Goal: Task Accomplishment & Management: Use online tool/utility

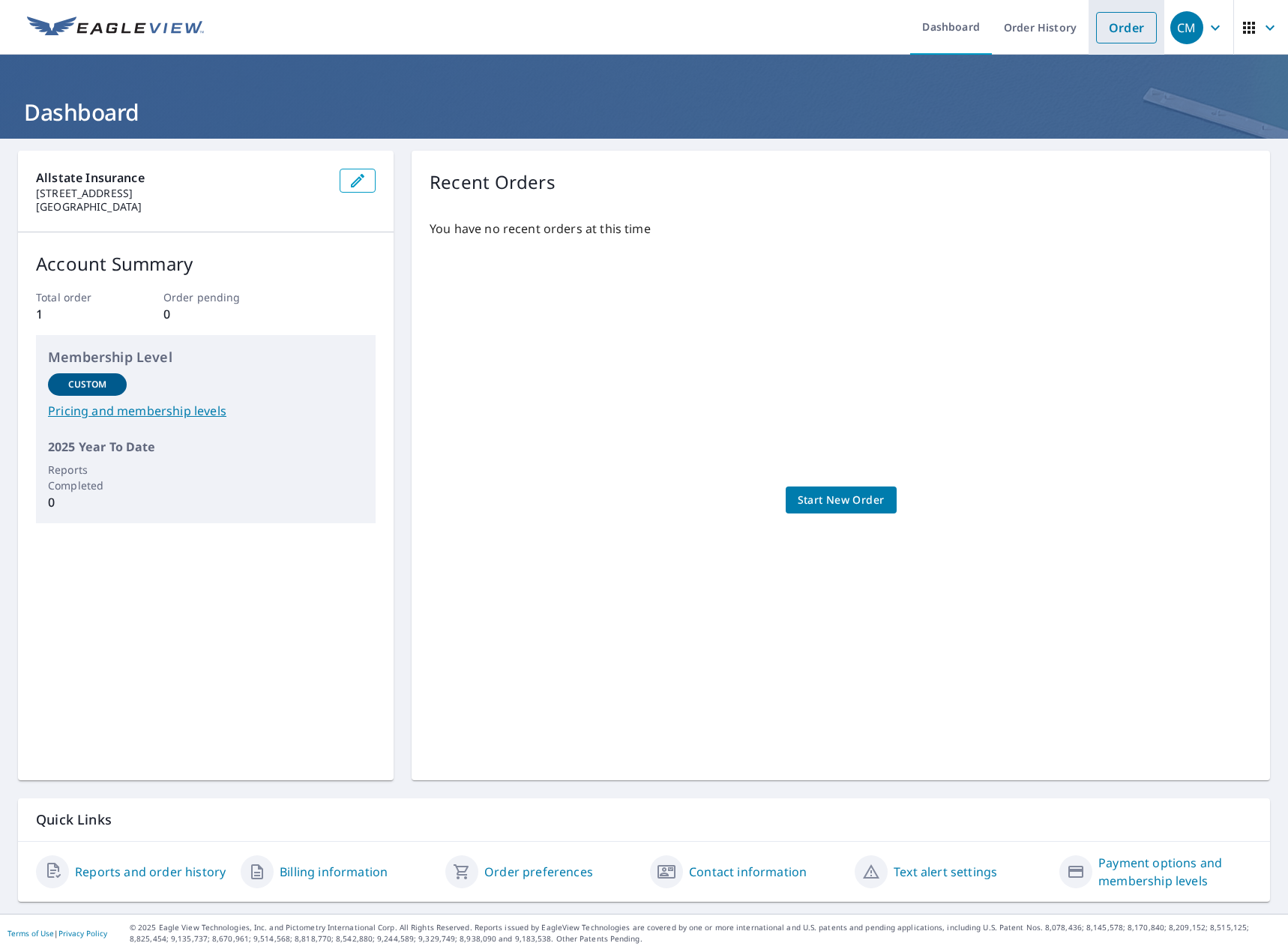
click at [1100, 23] on link "Order" at bounding box center [1127, 28] width 61 height 31
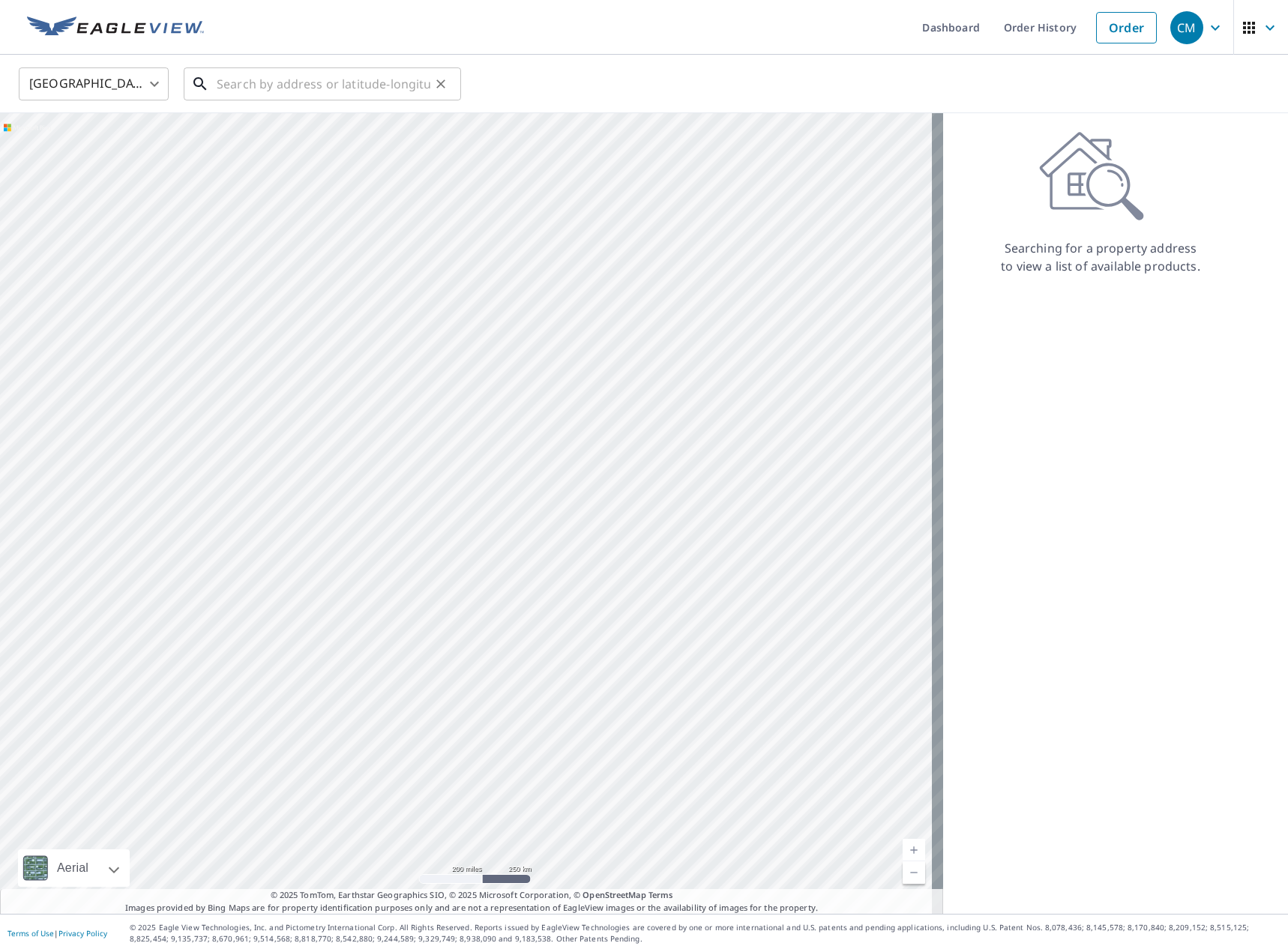
click at [241, 87] on input "text" at bounding box center [323, 83] width 214 height 42
paste input "101 MELROSE COURT"
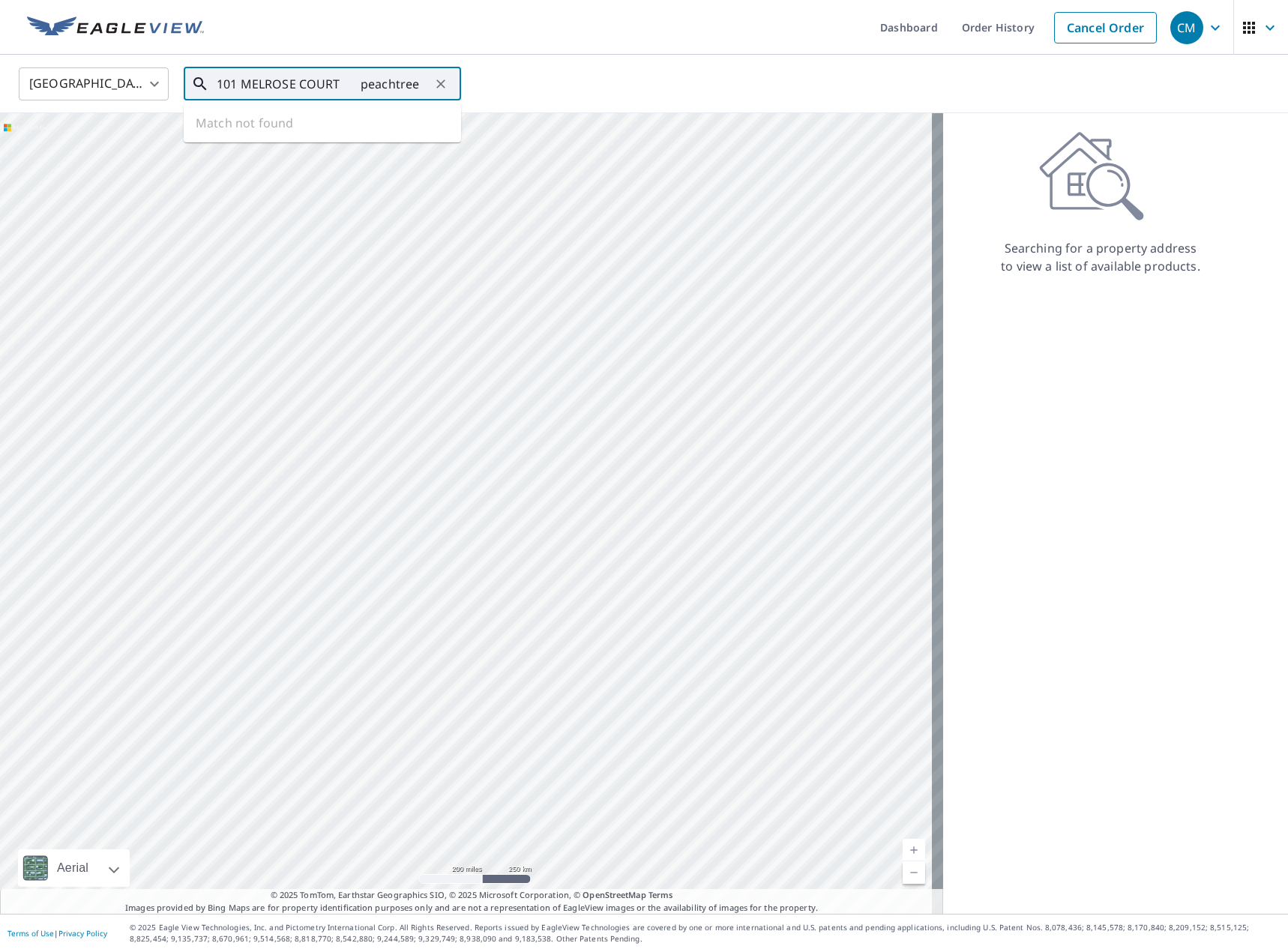
click at [353, 81] on input "101 MELROSE COURT peachtree" at bounding box center [323, 83] width 214 height 42
click at [341, 78] on input "101 MELROSE COURT peachtree" at bounding box center [323, 83] width 214 height 42
click at [347, 128] on span "[STREET_ADDRESS]" at bounding box center [332, 128] width 236 height 18
type input "[STREET_ADDRESS]"
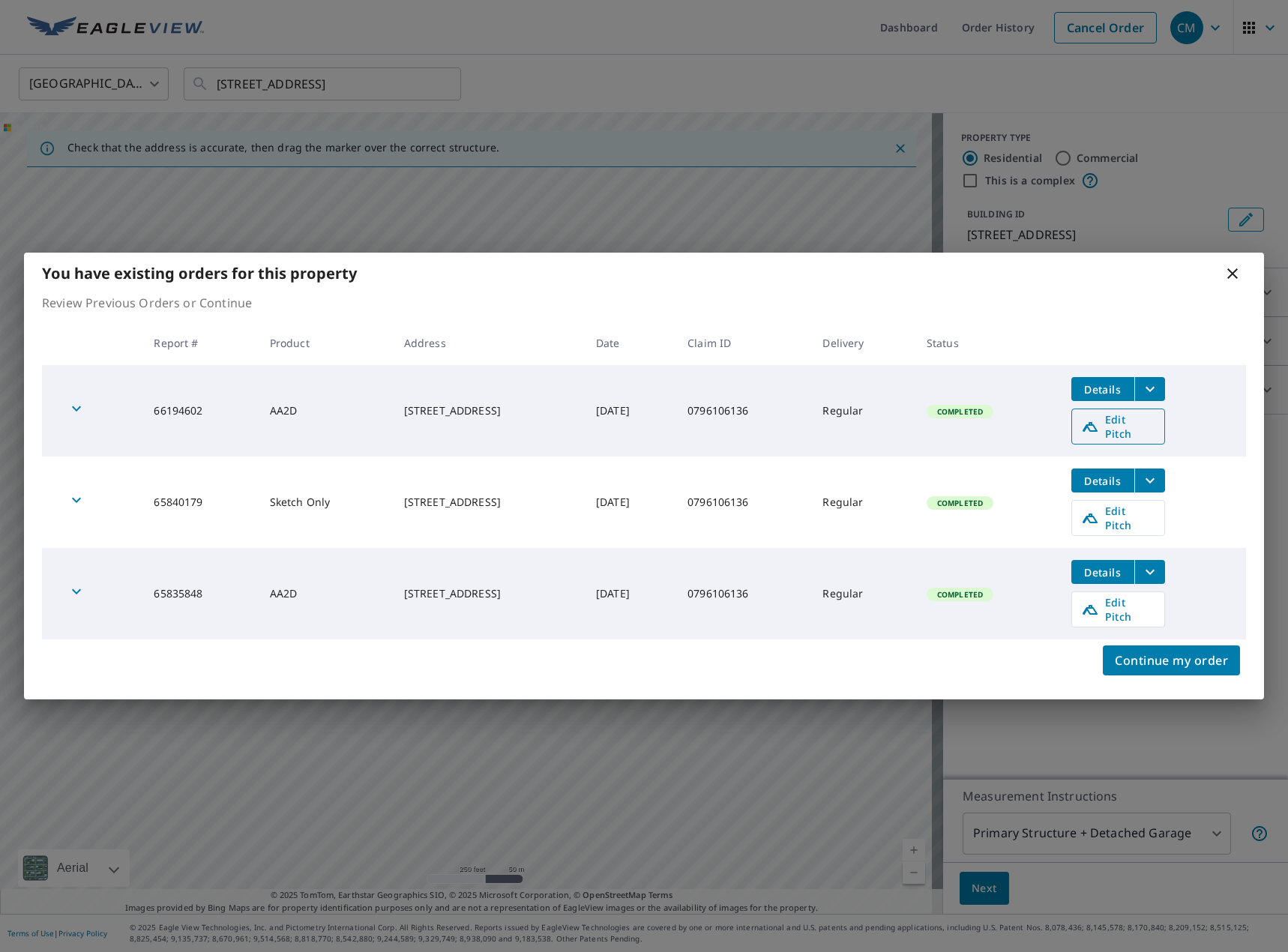
click at [1137, 440] on span "Edit Pitch" at bounding box center [1119, 426] width 75 height 29
click at [1124, 598] on span "Edit Pitch" at bounding box center [1119, 609] width 75 height 29
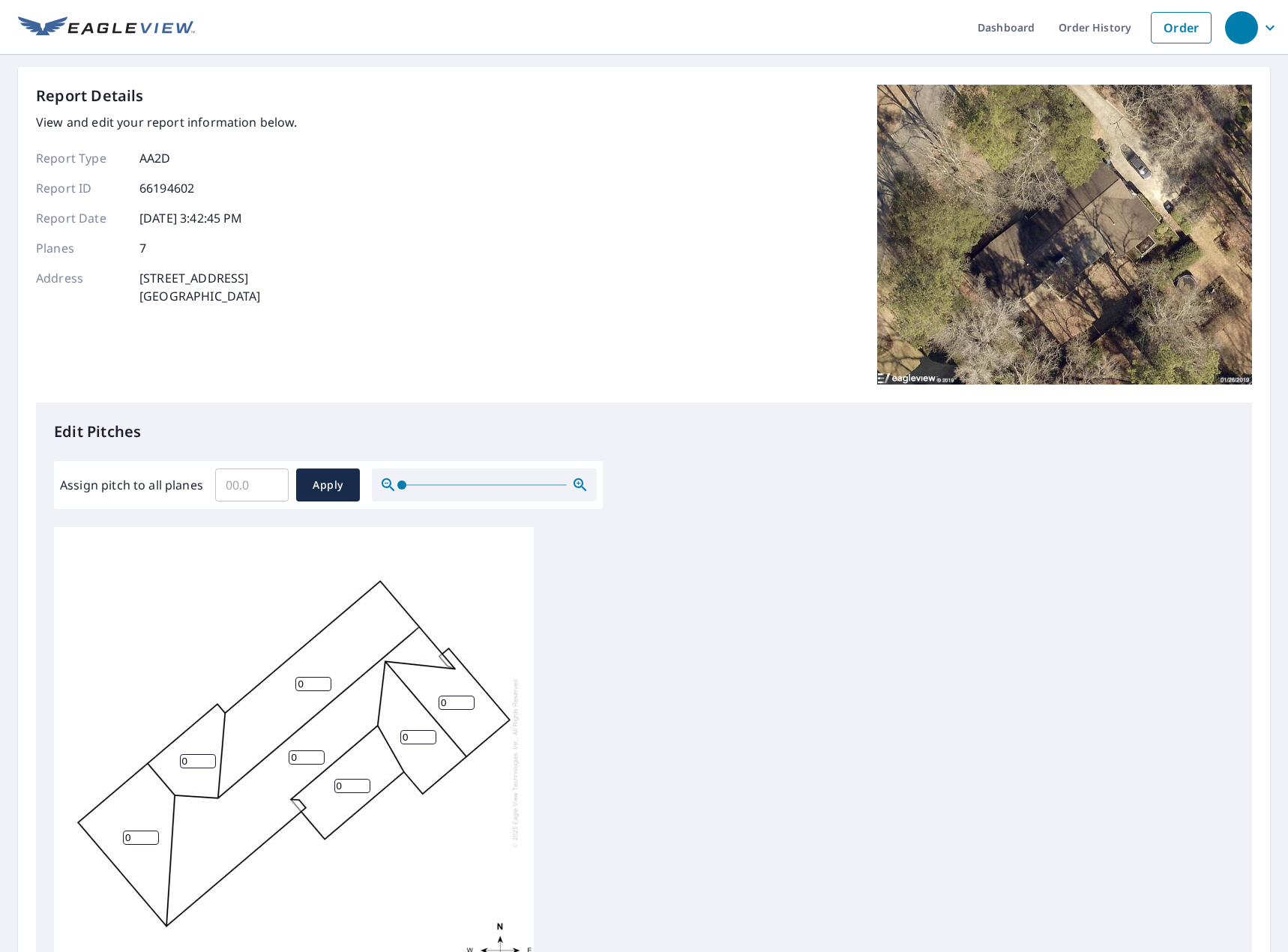
click at [258, 481] on input "Assign pitch to all planes" at bounding box center [252, 485] width 74 height 42
type input "4"
click at [315, 496] on button "Apply" at bounding box center [328, 485] width 64 height 33
type input "4"
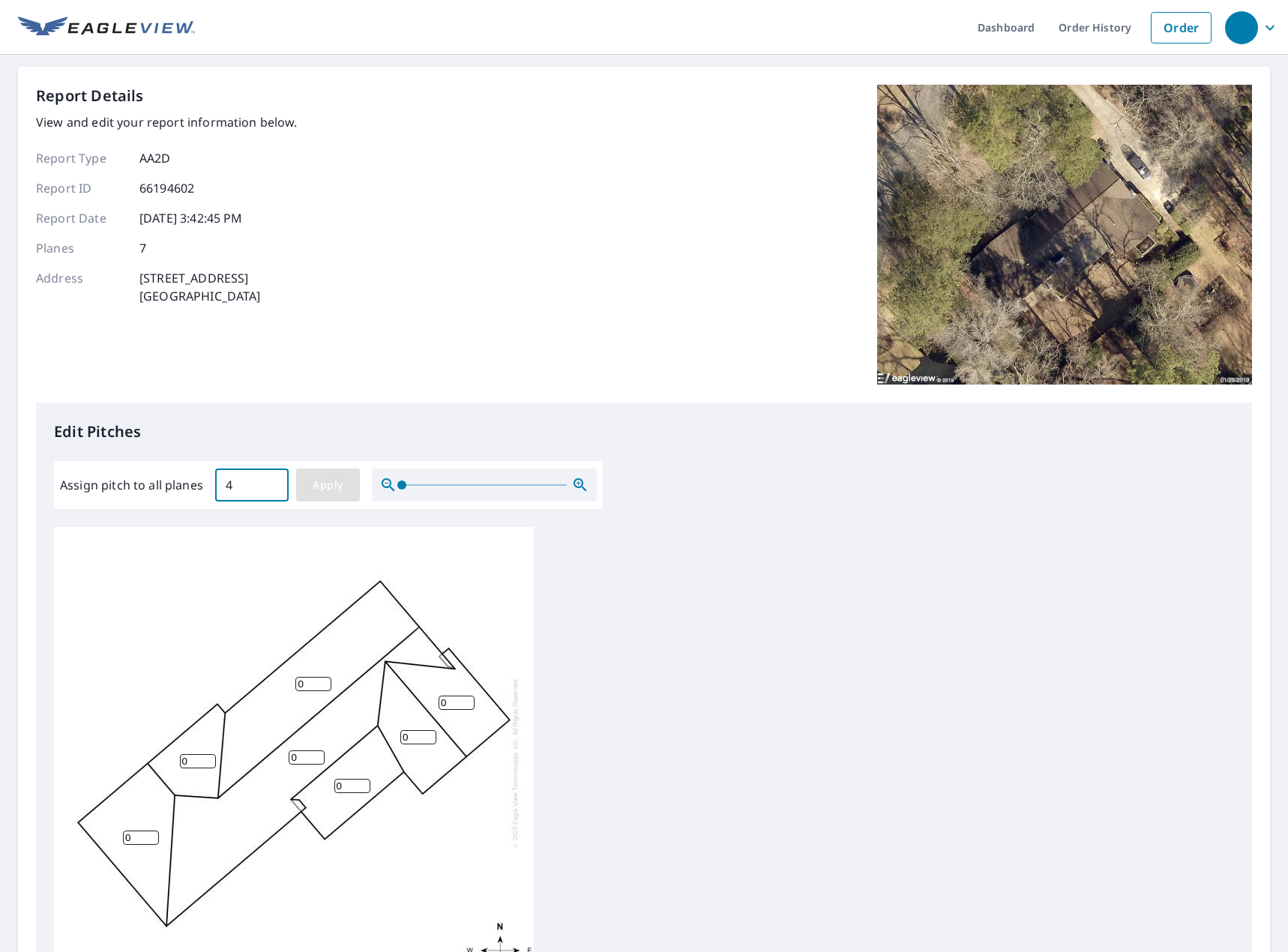
type input "4"
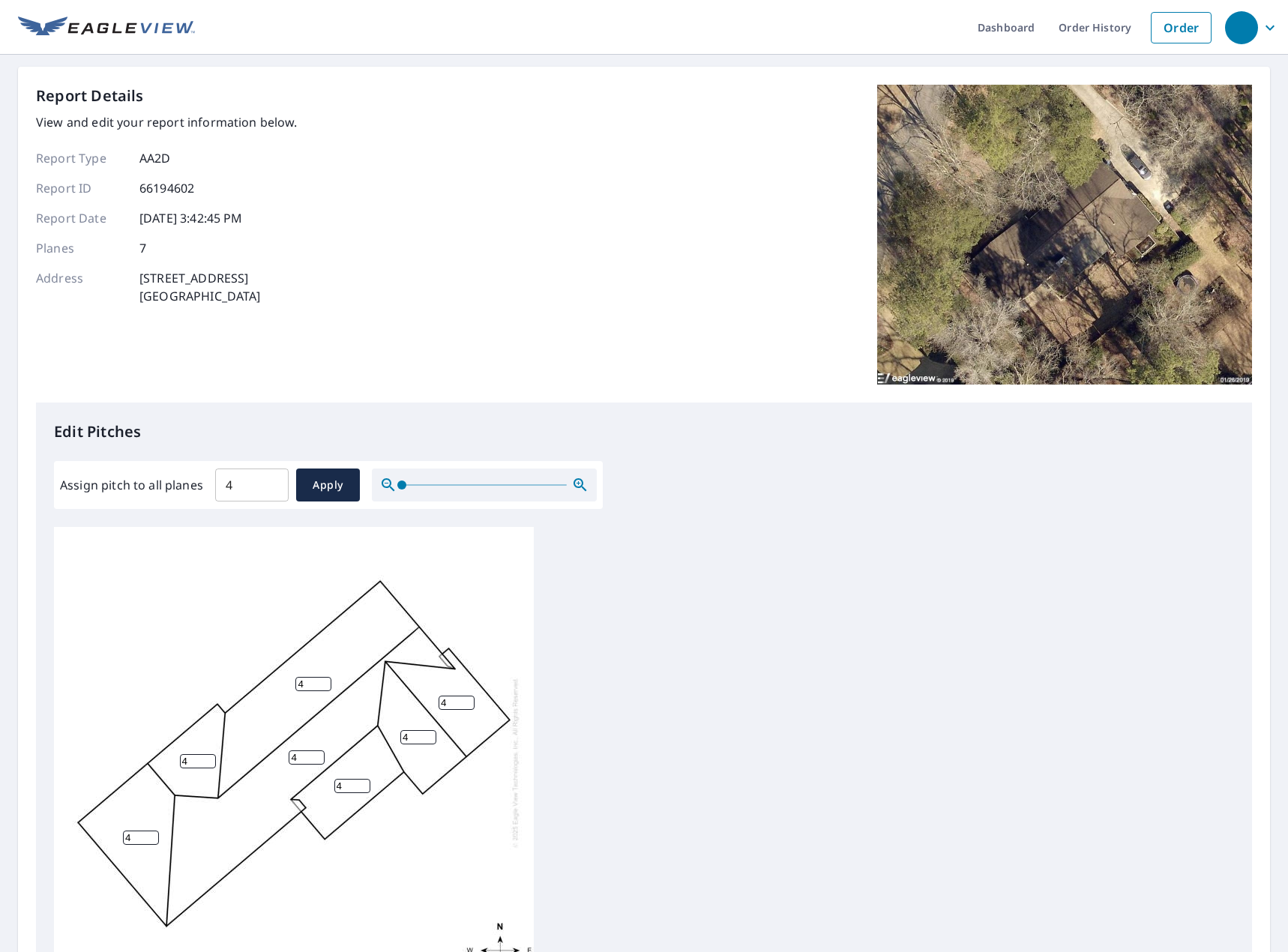
drag, startPoint x: 348, startPoint y: 783, endPoint x: 328, endPoint y: 784, distance: 20.0
click at [328, 784] on div "4 4 4 4 4 4 4" at bounding box center [294, 762] width 480 height 471
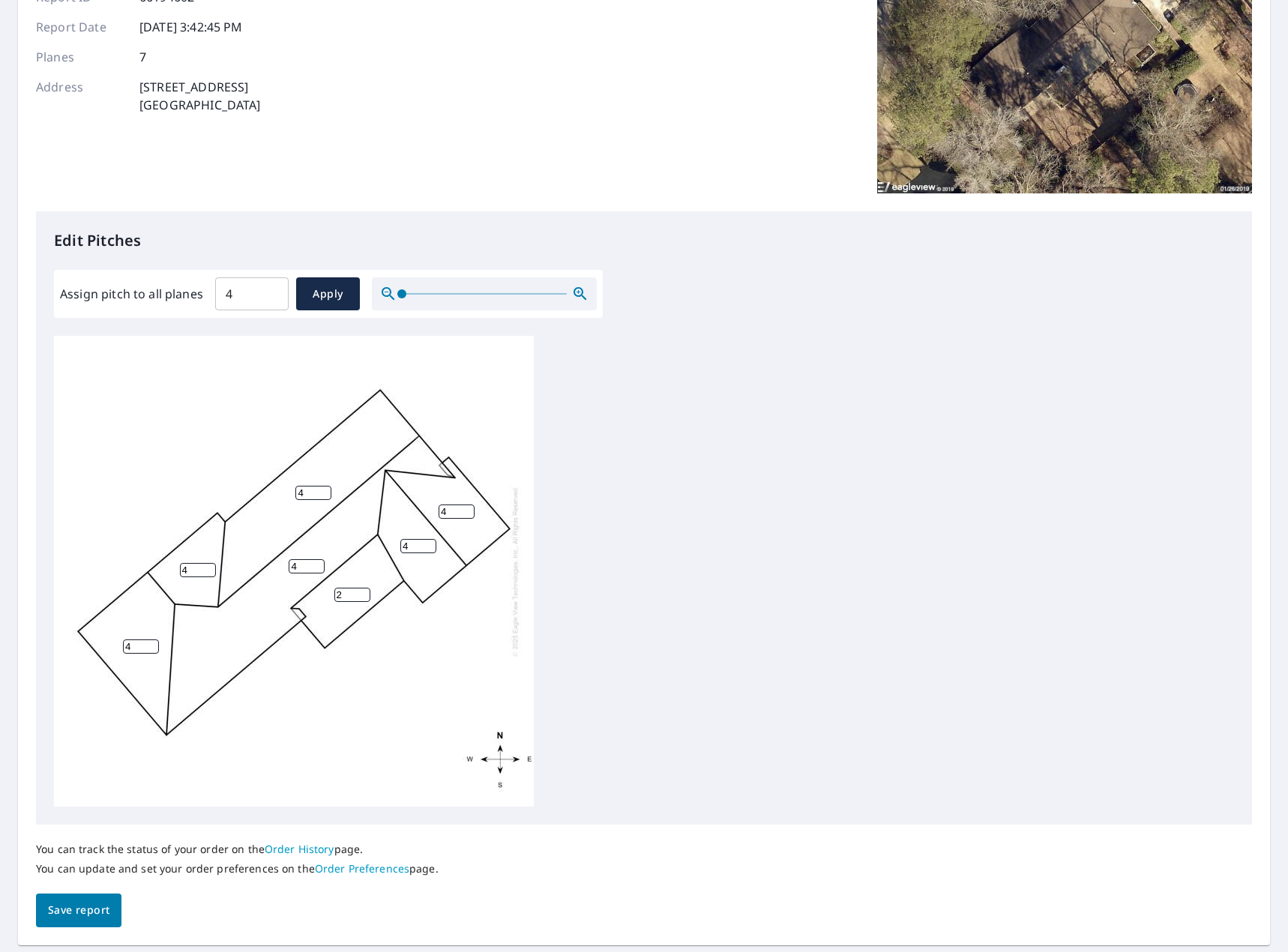
scroll to position [235, 0]
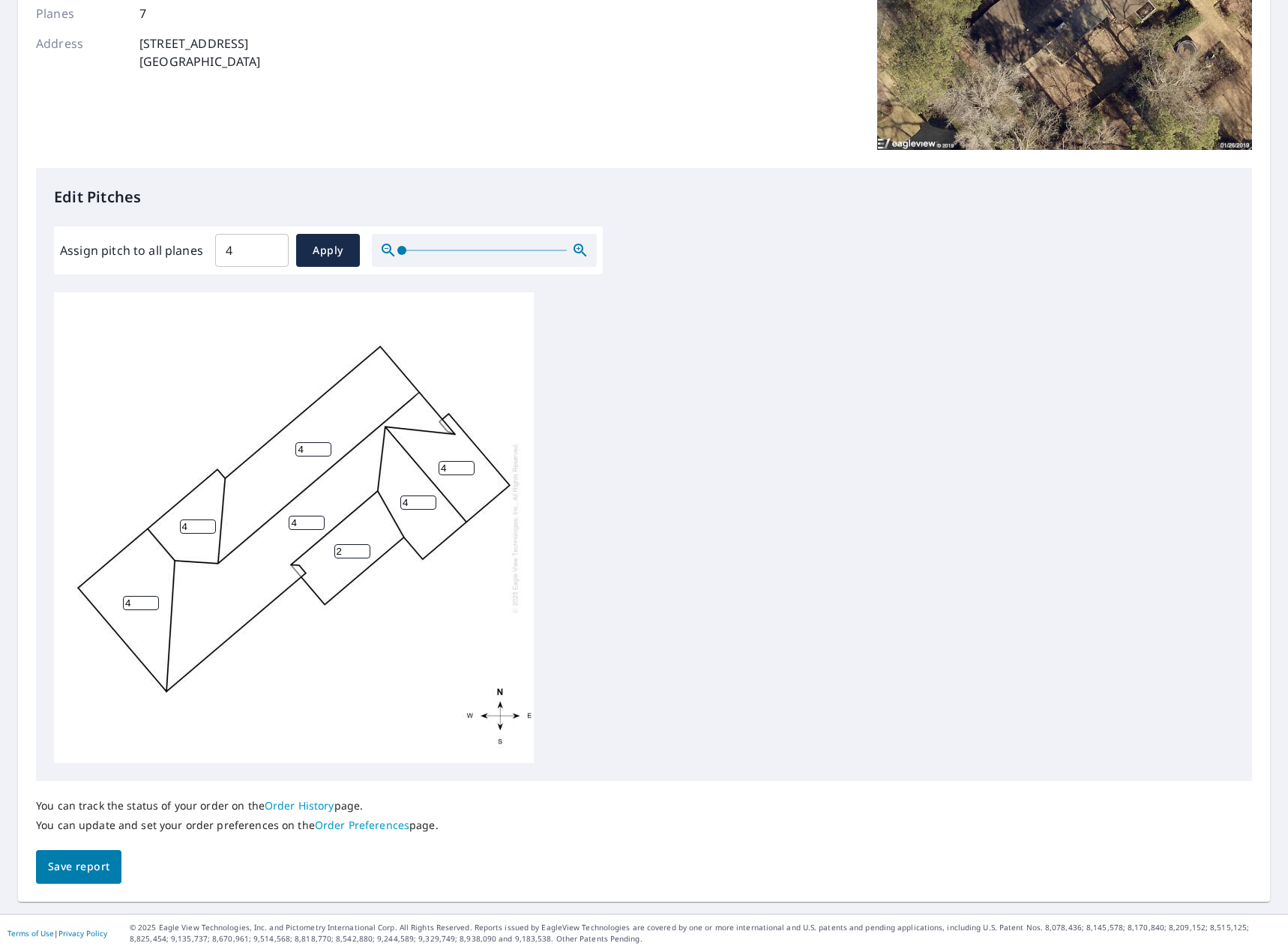
click at [725, 589] on div "4 4 4 2 4 4 4" at bounding box center [644, 527] width 1180 height 471
click at [72, 875] on span "Save report" at bounding box center [79, 867] width 61 height 19
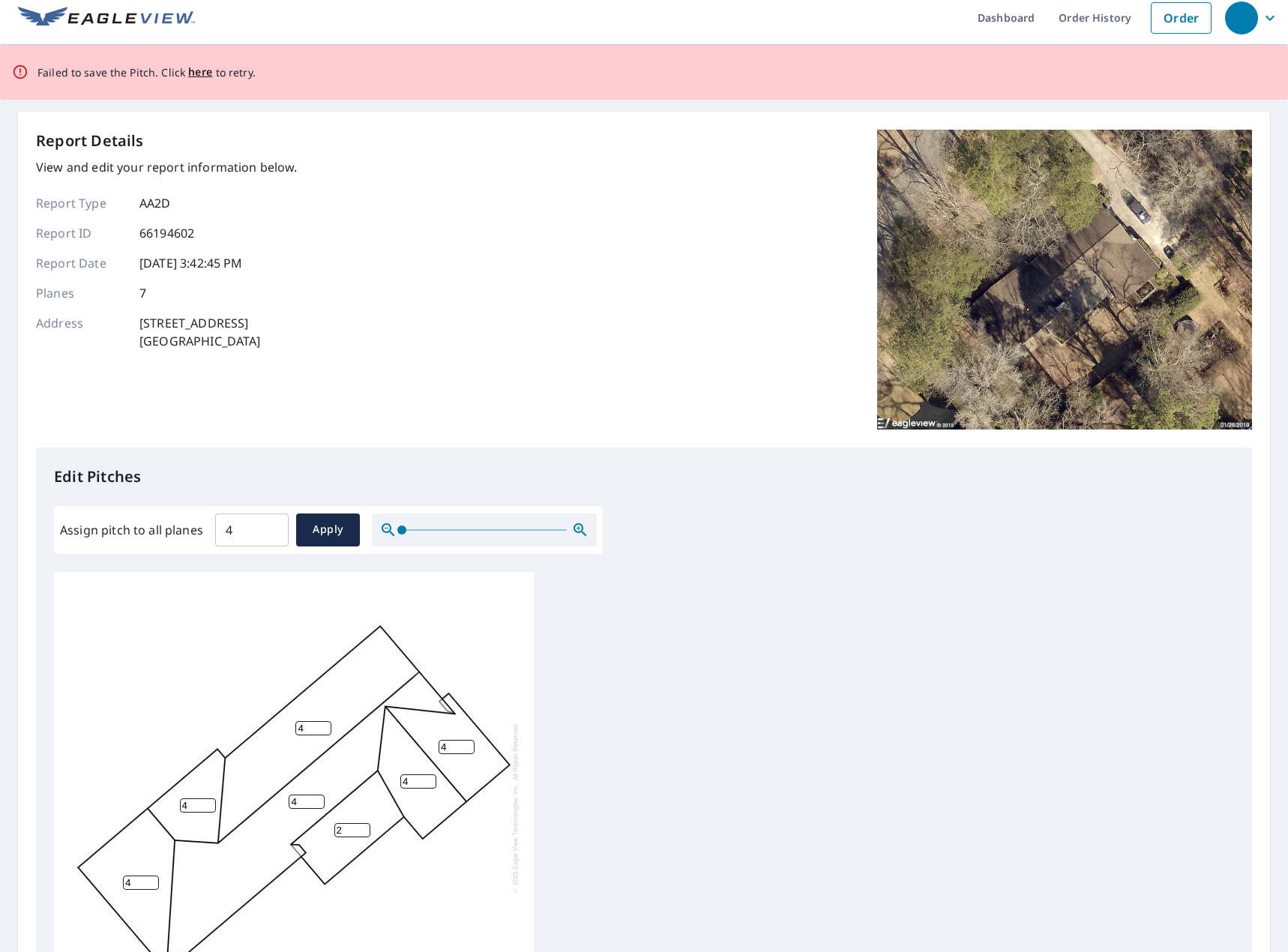
scroll to position [0, 0]
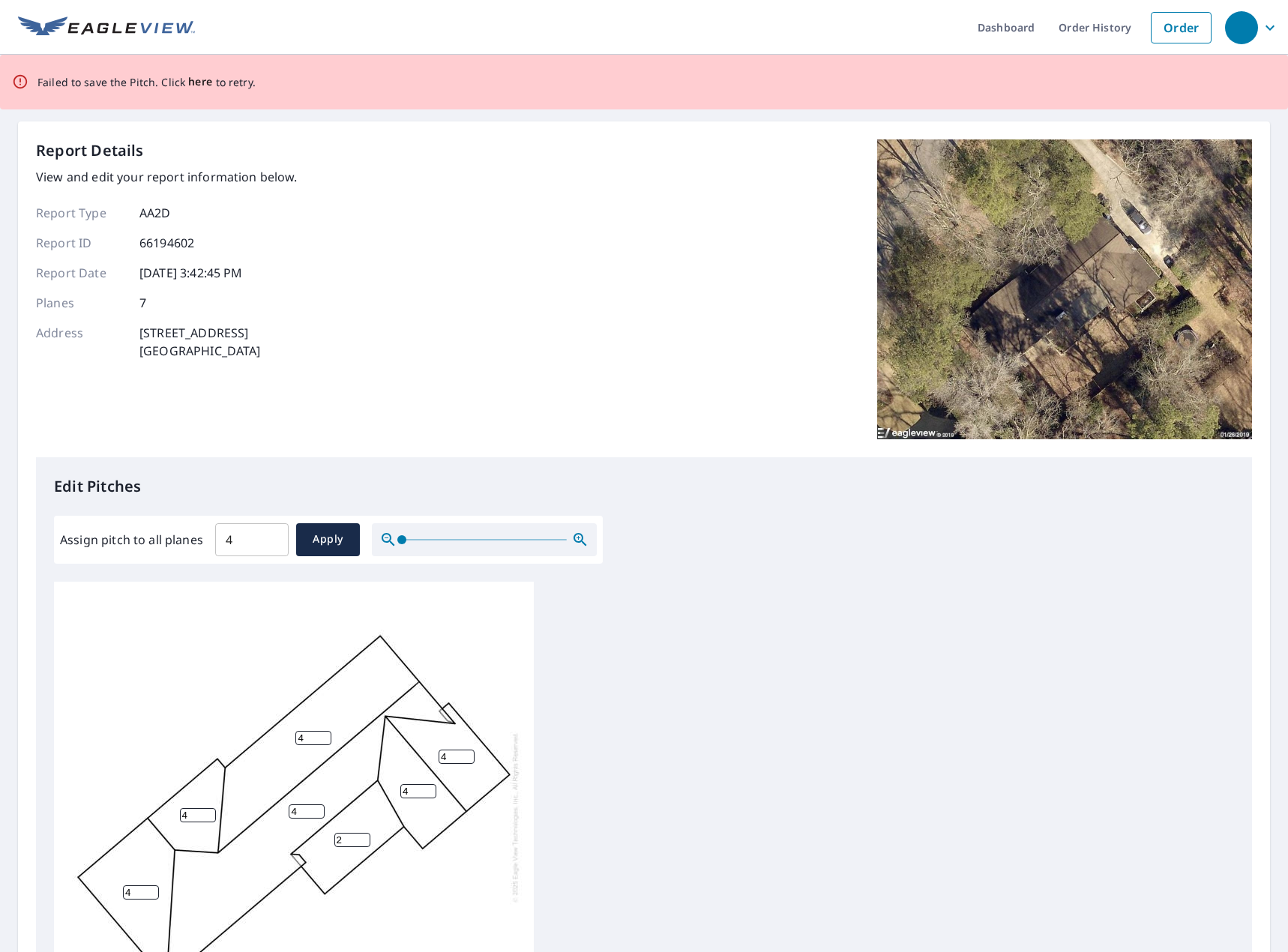
click at [193, 82] on span "here" at bounding box center [201, 82] width 25 height 19
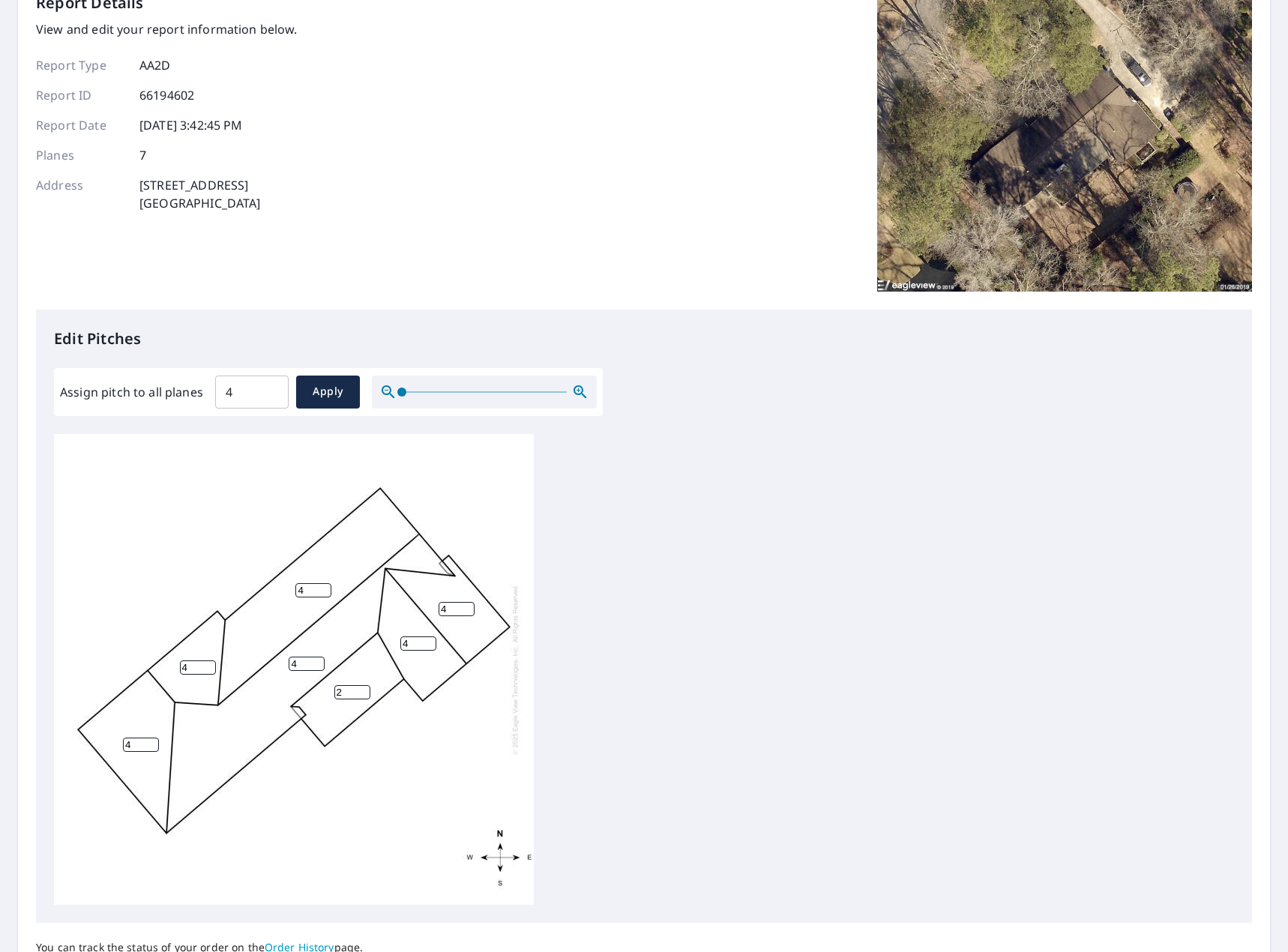
scroll to position [150, 0]
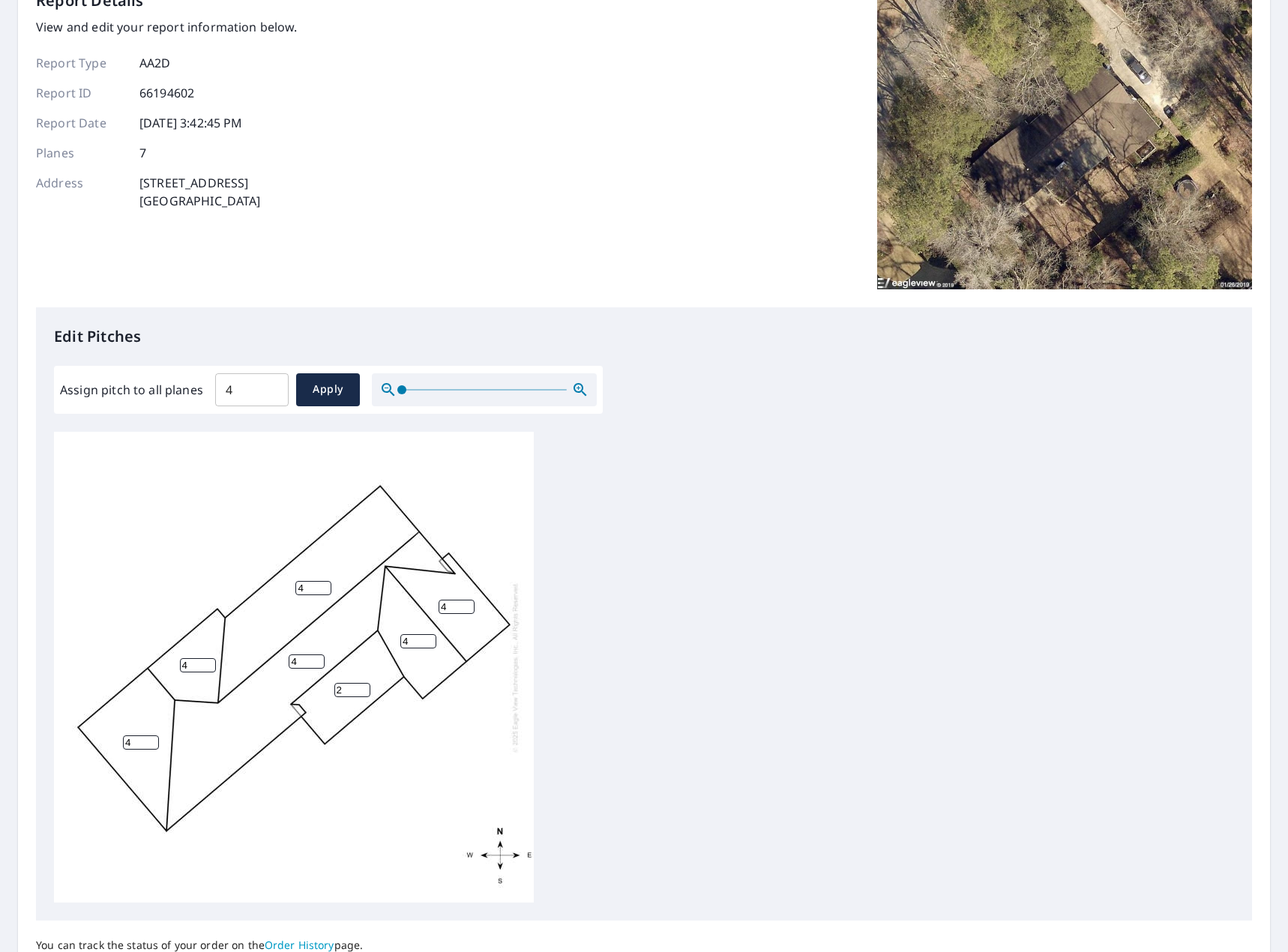
click at [702, 529] on div "4 4 4 2 4 4 4" at bounding box center [644, 666] width 1180 height 471
click at [323, 655] on input "4" at bounding box center [307, 661] width 36 height 14
click at [364, 690] on input "3" at bounding box center [352, 689] width 36 height 14
type input "2"
click at [363, 691] on input "2" at bounding box center [352, 689] width 36 height 14
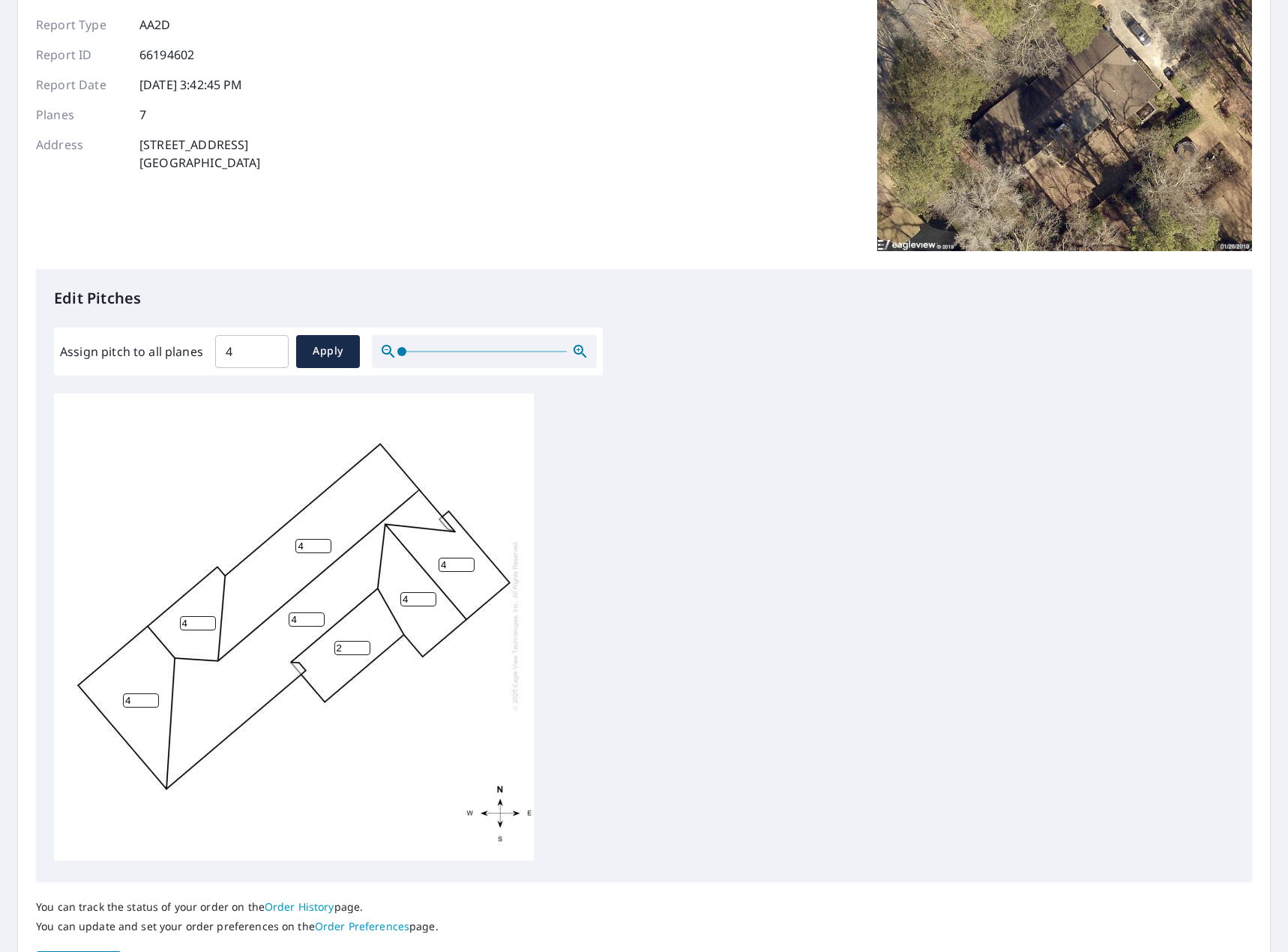
scroll to position [225, 0]
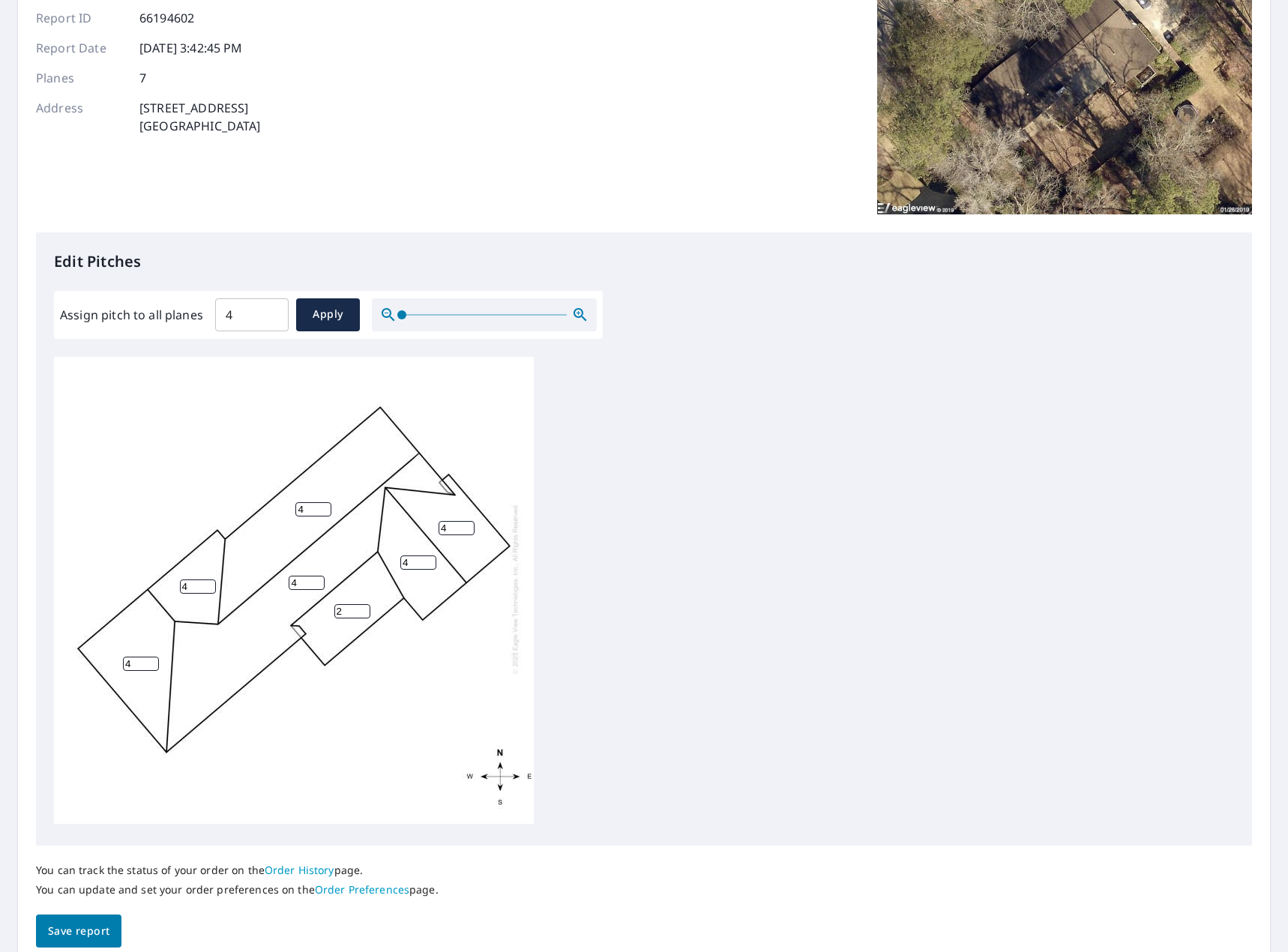
click at [108, 920] on button "Save report" at bounding box center [79, 931] width 85 height 34
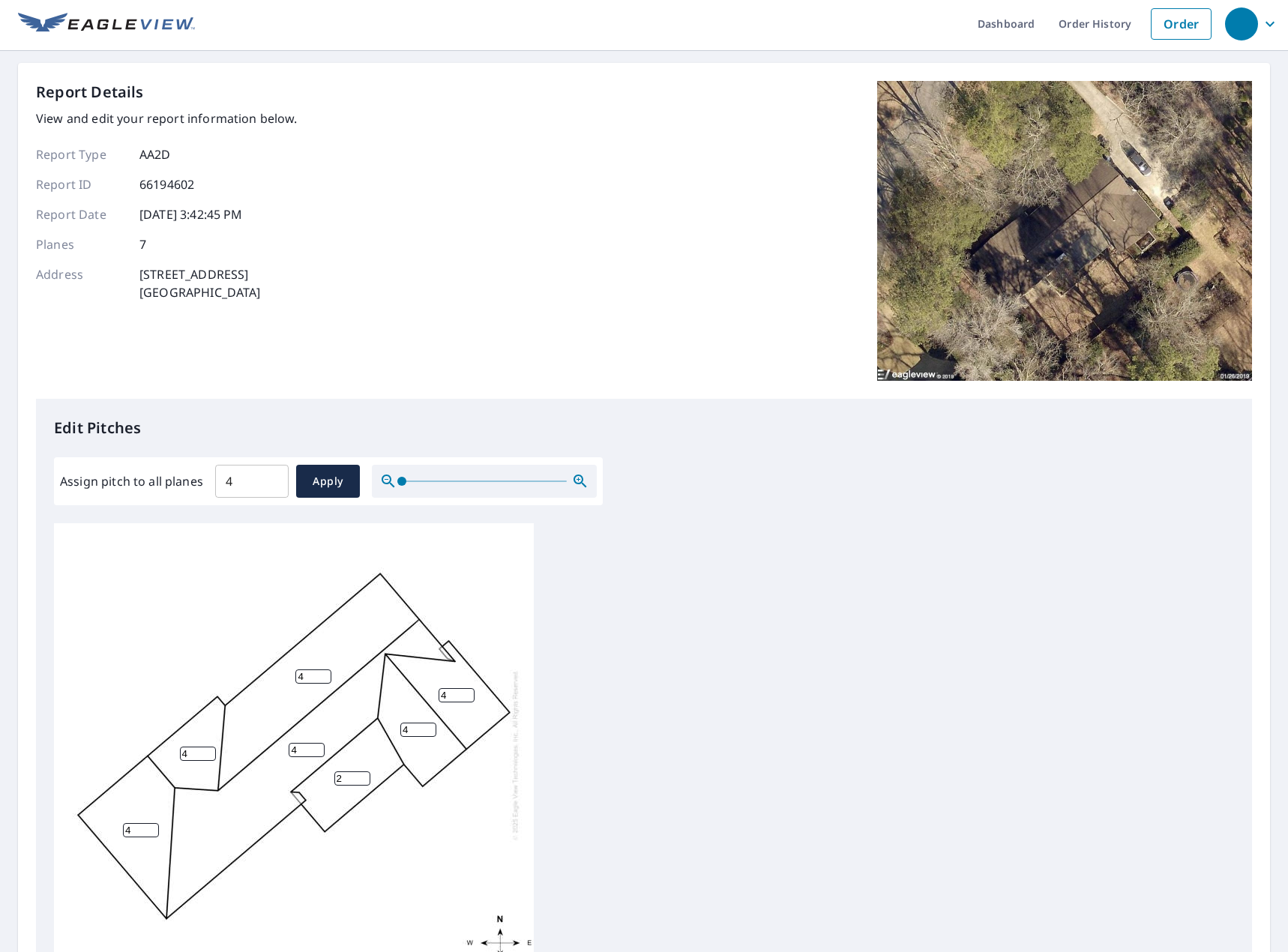
scroll to position [0, 0]
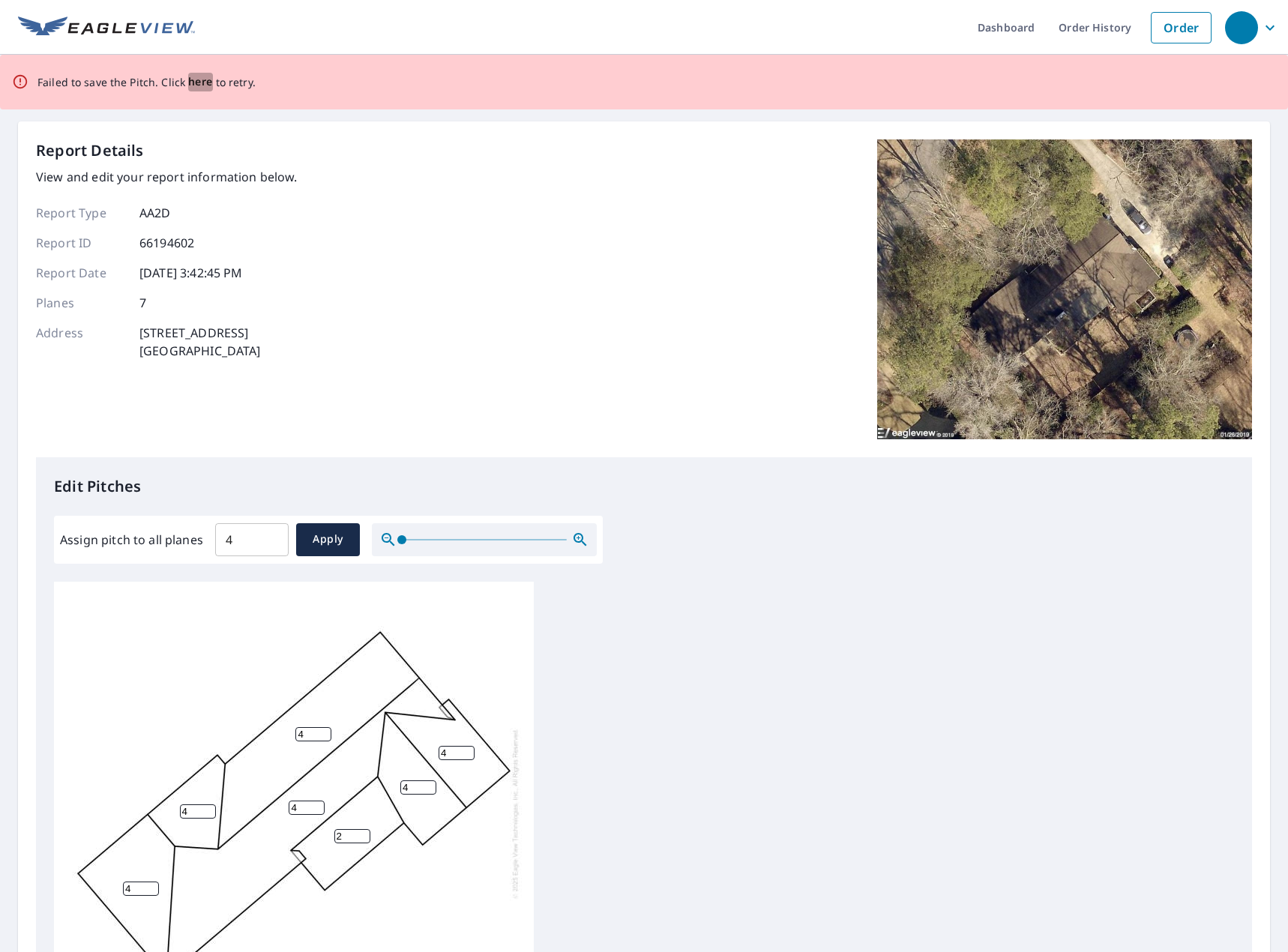
click at [197, 87] on span "here" at bounding box center [201, 82] width 25 height 19
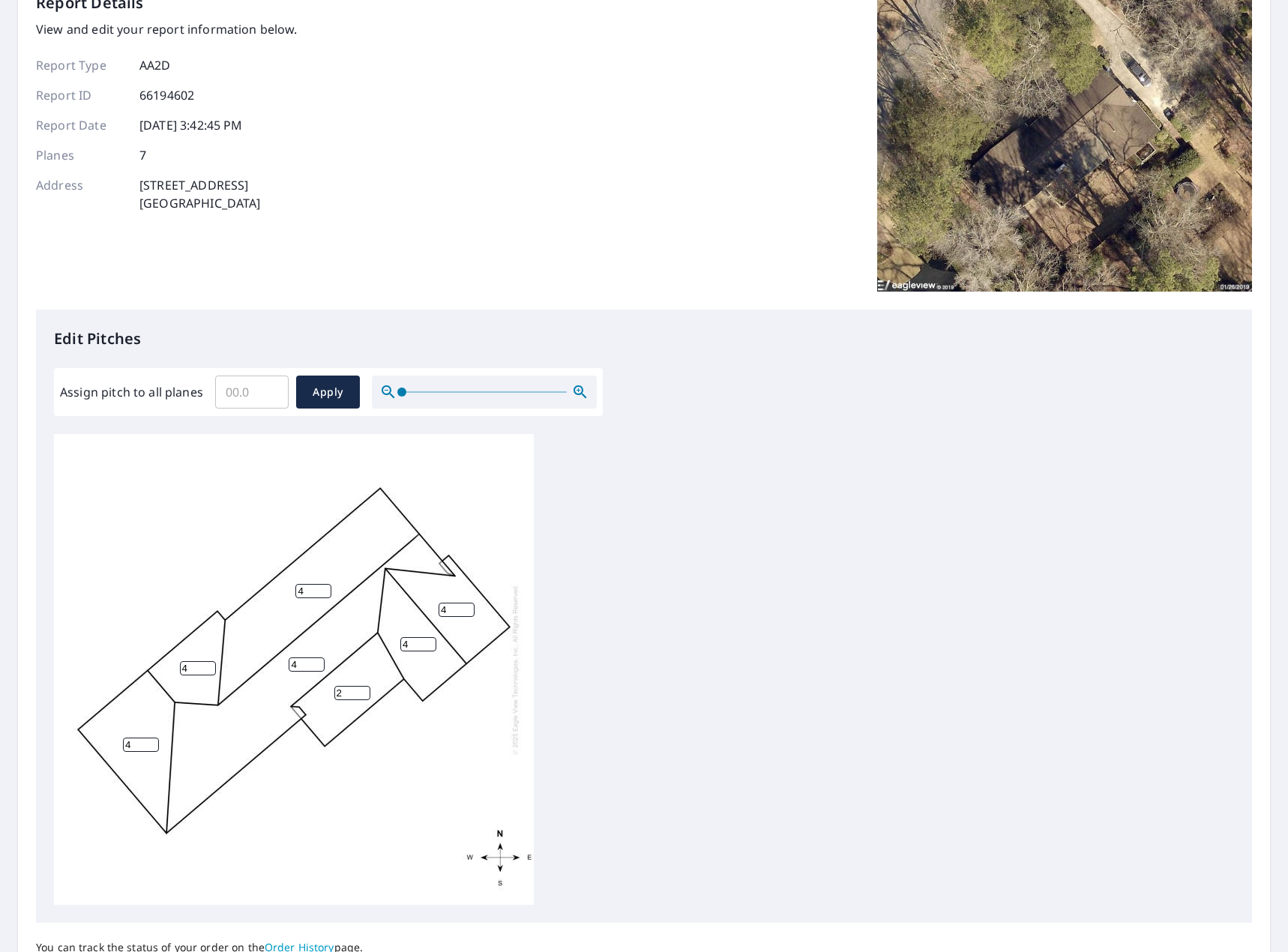
scroll to position [150, 0]
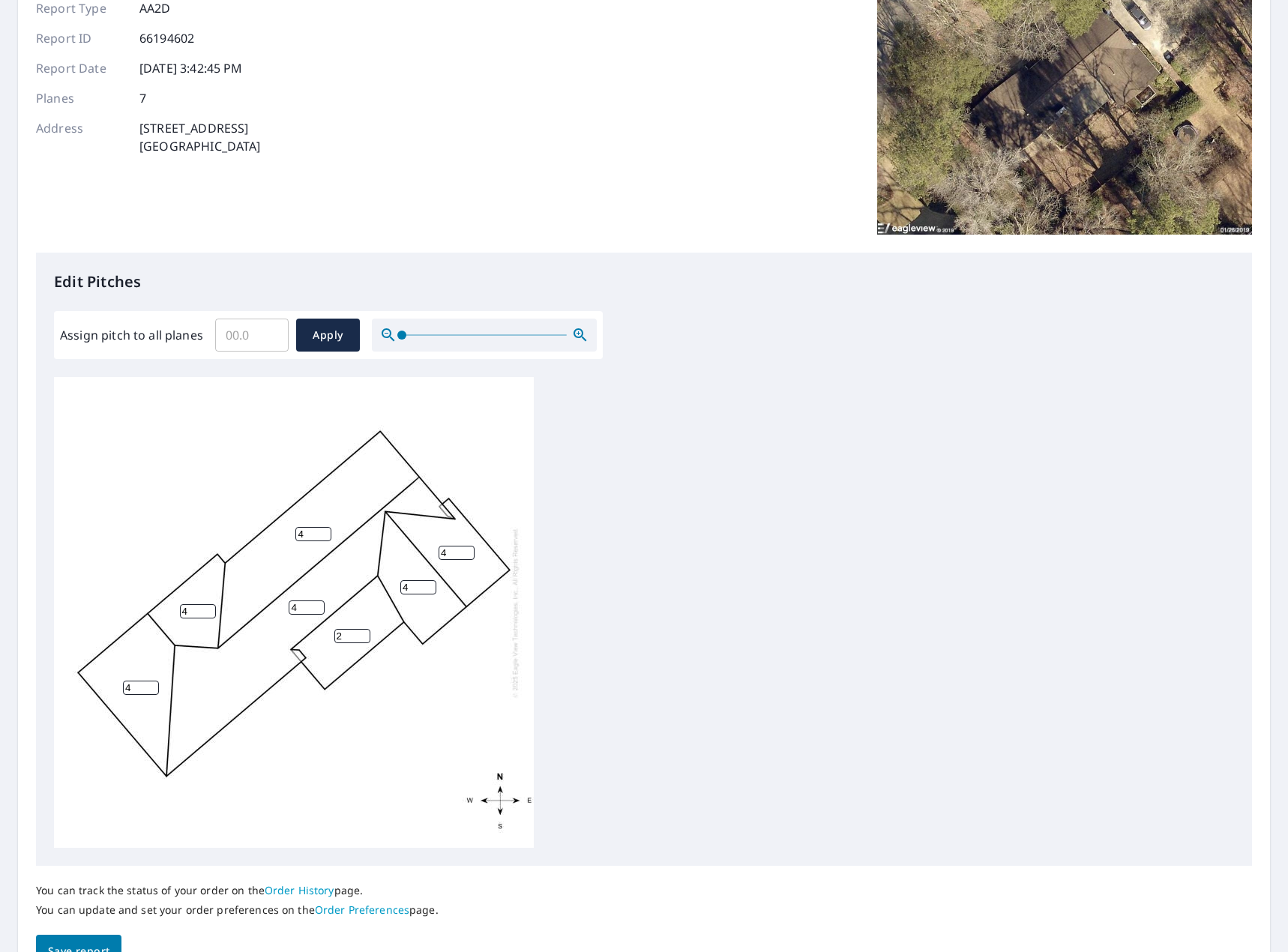
click at [249, 335] on input "Assign pitch to all planes" at bounding box center [252, 335] width 74 height 42
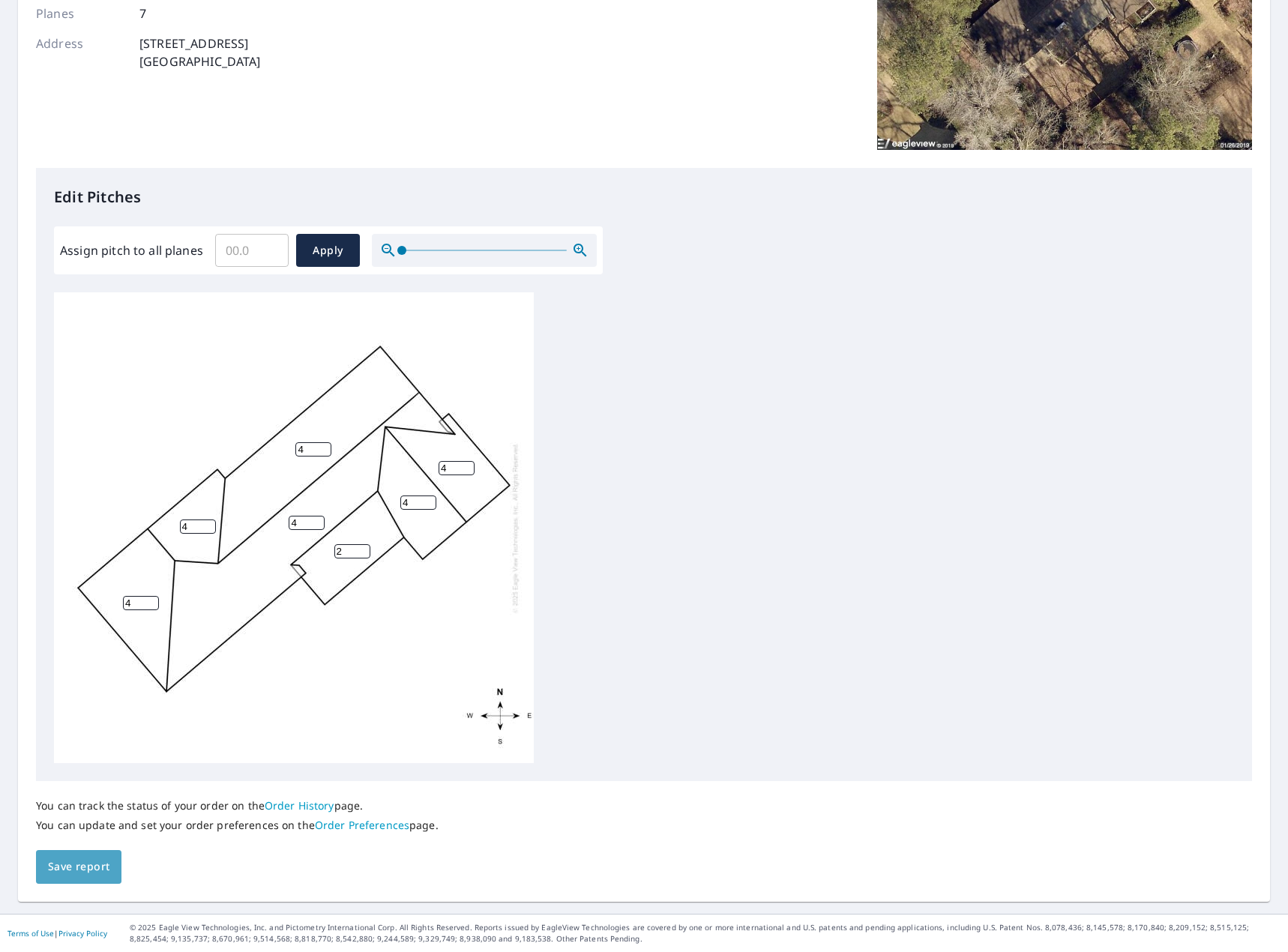
click at [85, 869] on span "Save report" at bounding box center [79, 867] width 61 height 19
click at [246, 255] on input "Assign pitch to all planes" at bounding box center [252, 250] width 74 height 42
type input "4"
click at [314, 245] on span "Apply" at bounding box center [328, 250] width 40 height 19
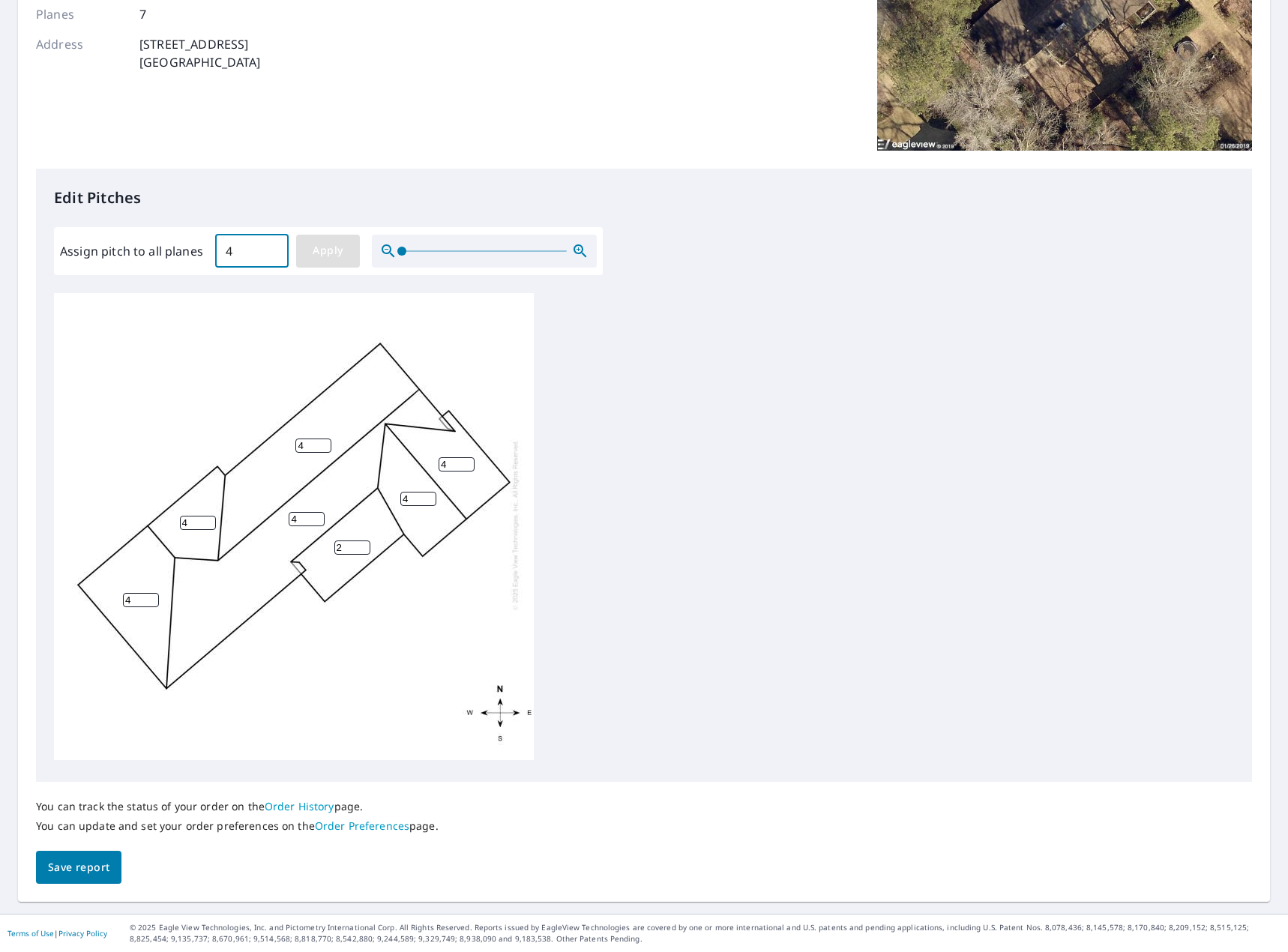
type input "4"
click at [74, 864] on span "Save report" at bounding box center [79, 868] width 61 height 19
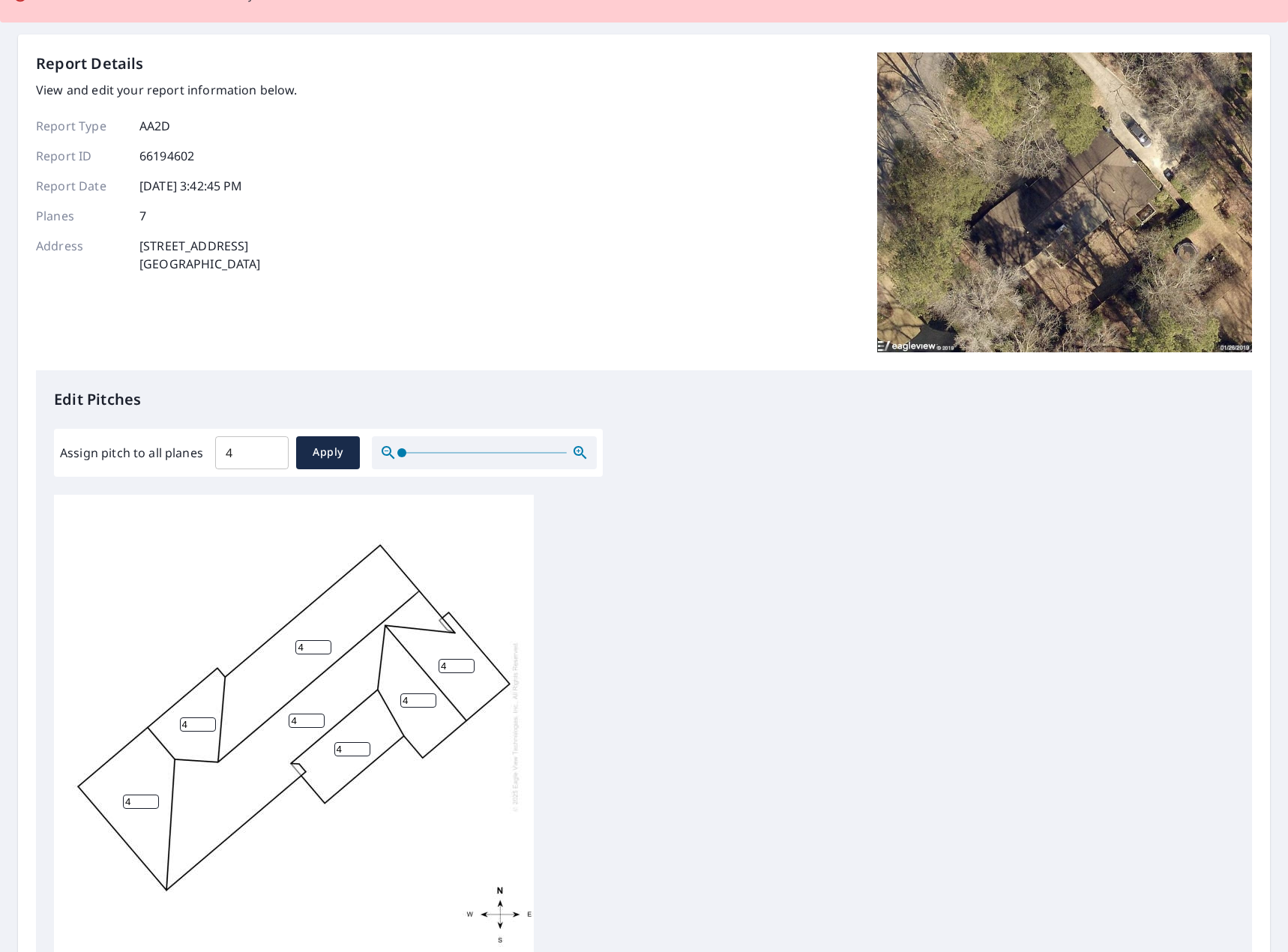
scroll to position [0, 0]
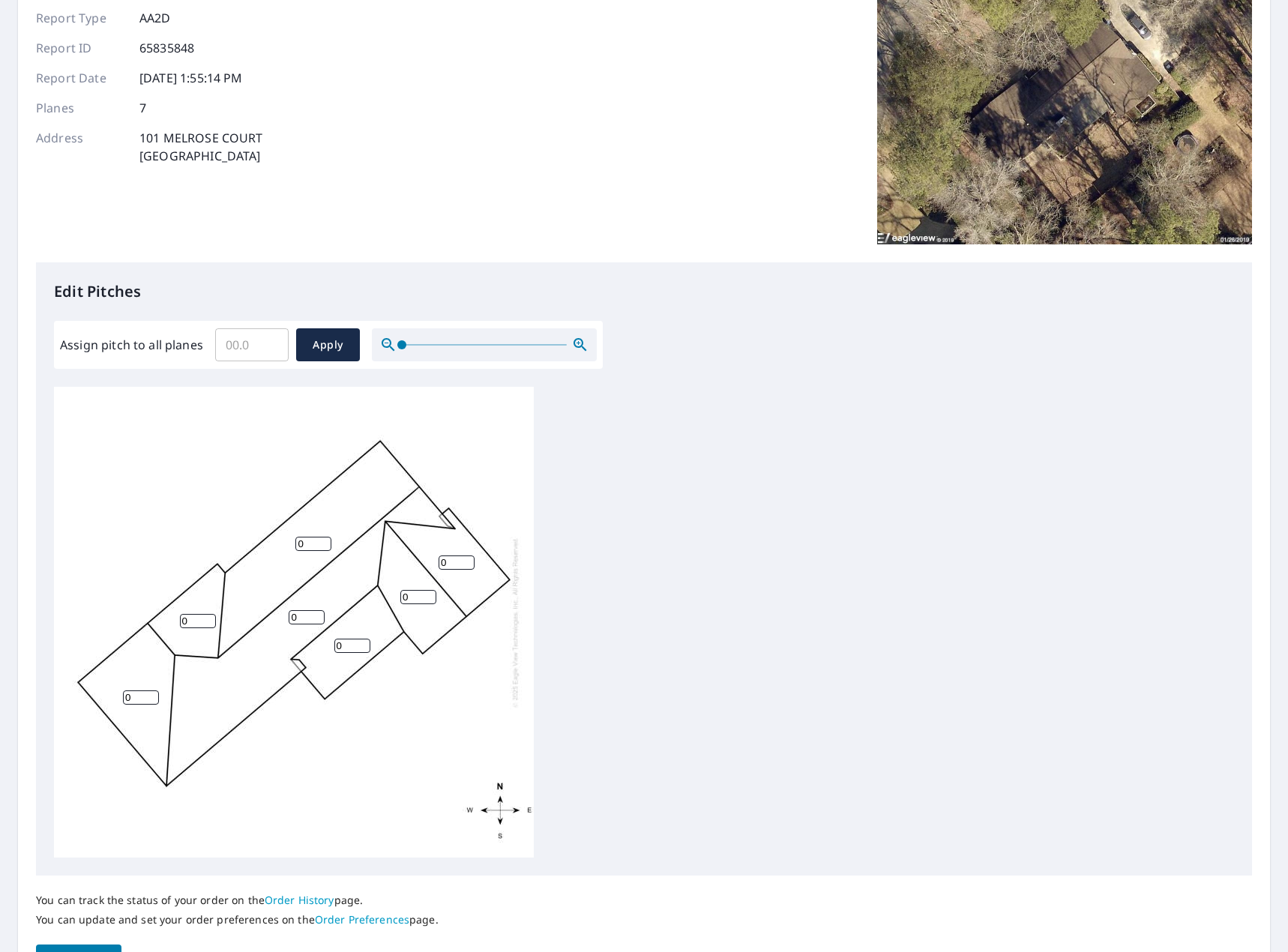
scroll to position [150, 0]
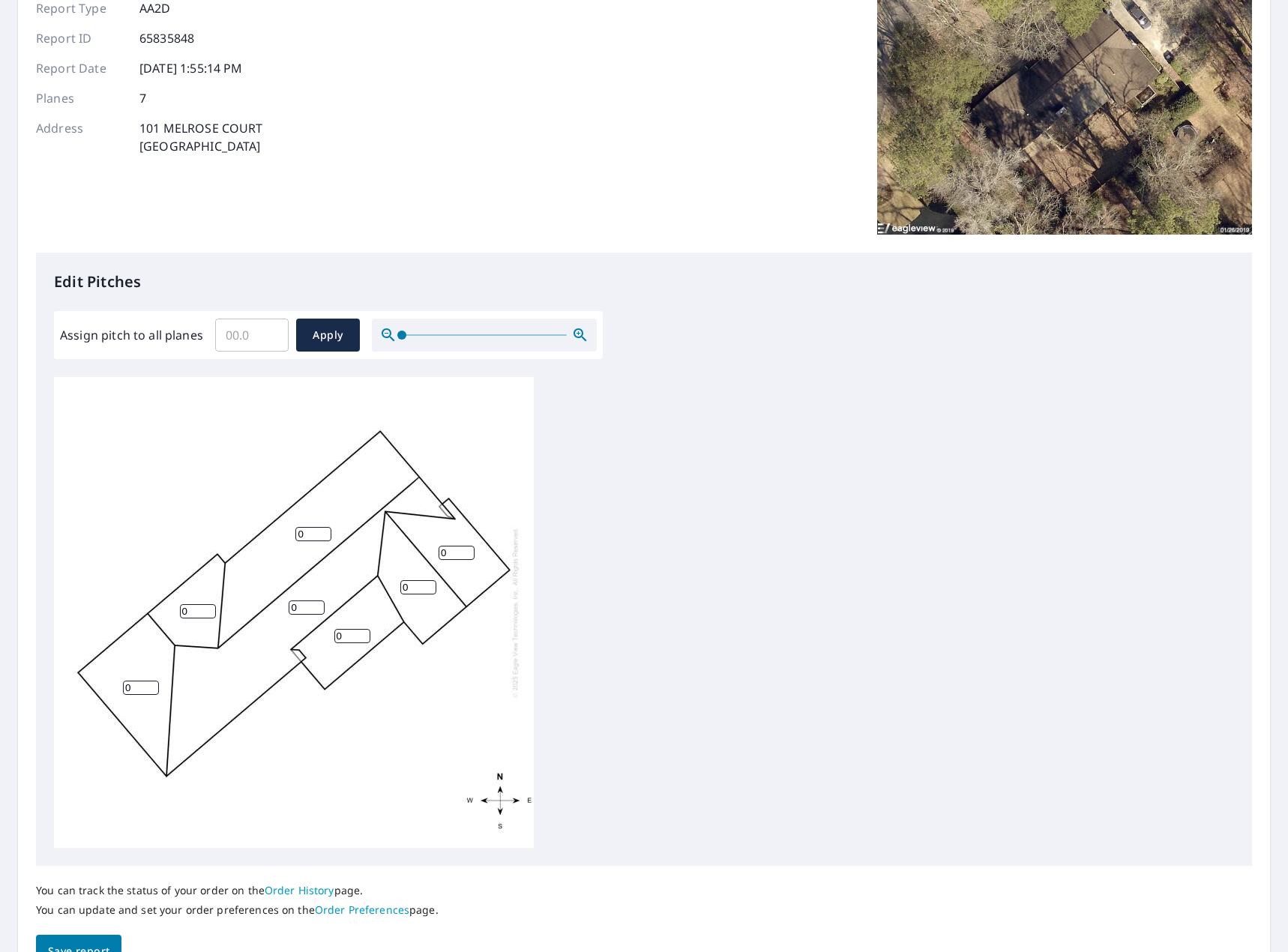
click at [246, 342] on input "Assign pitch to all planes" at bounding box center [252, 335] width 74 height 42
type input "4"
click at [308, 326] on span "Apply" at bounding box center [328, 335] width 40 height 19
type input "4"
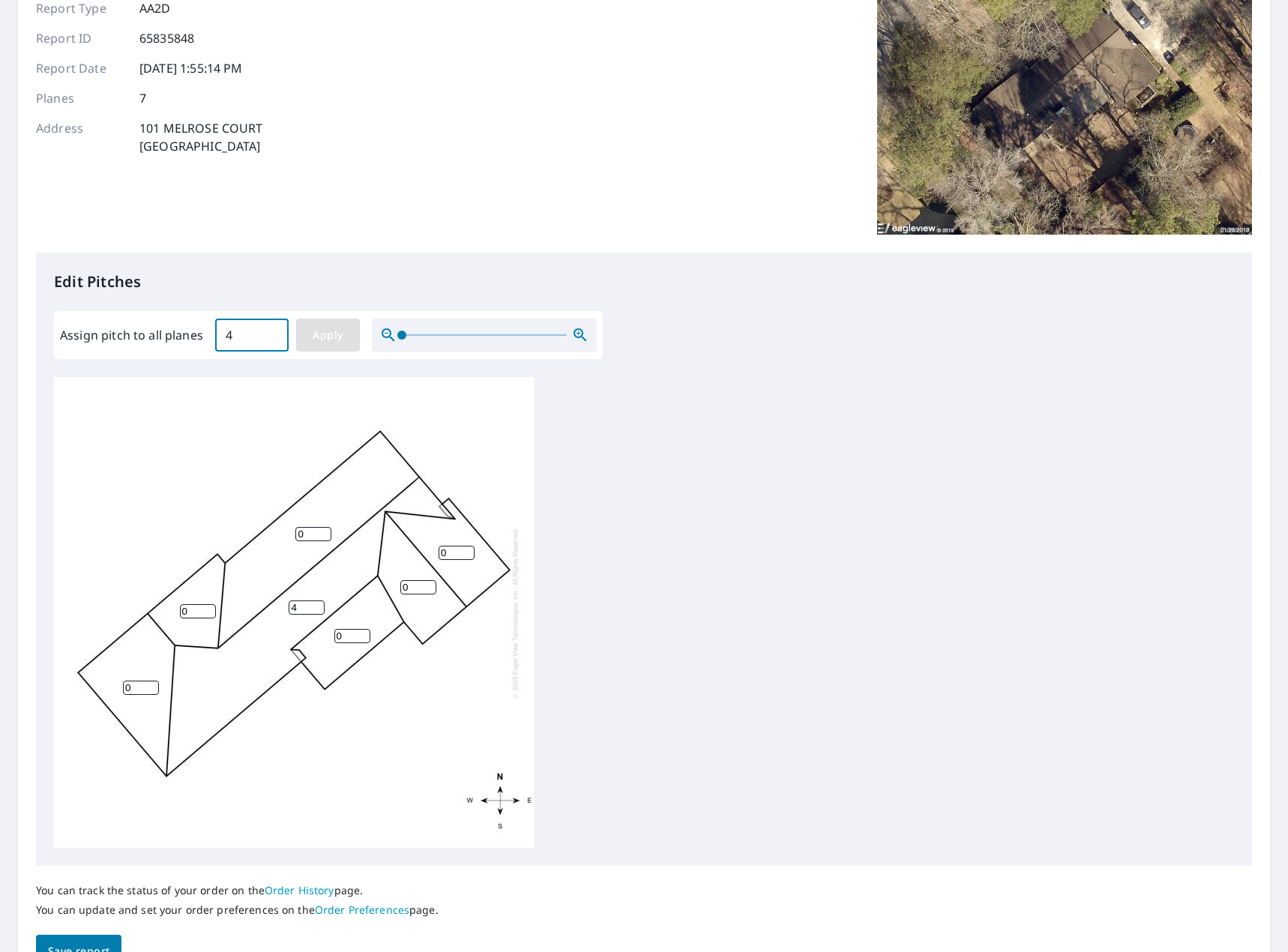
type input "4"
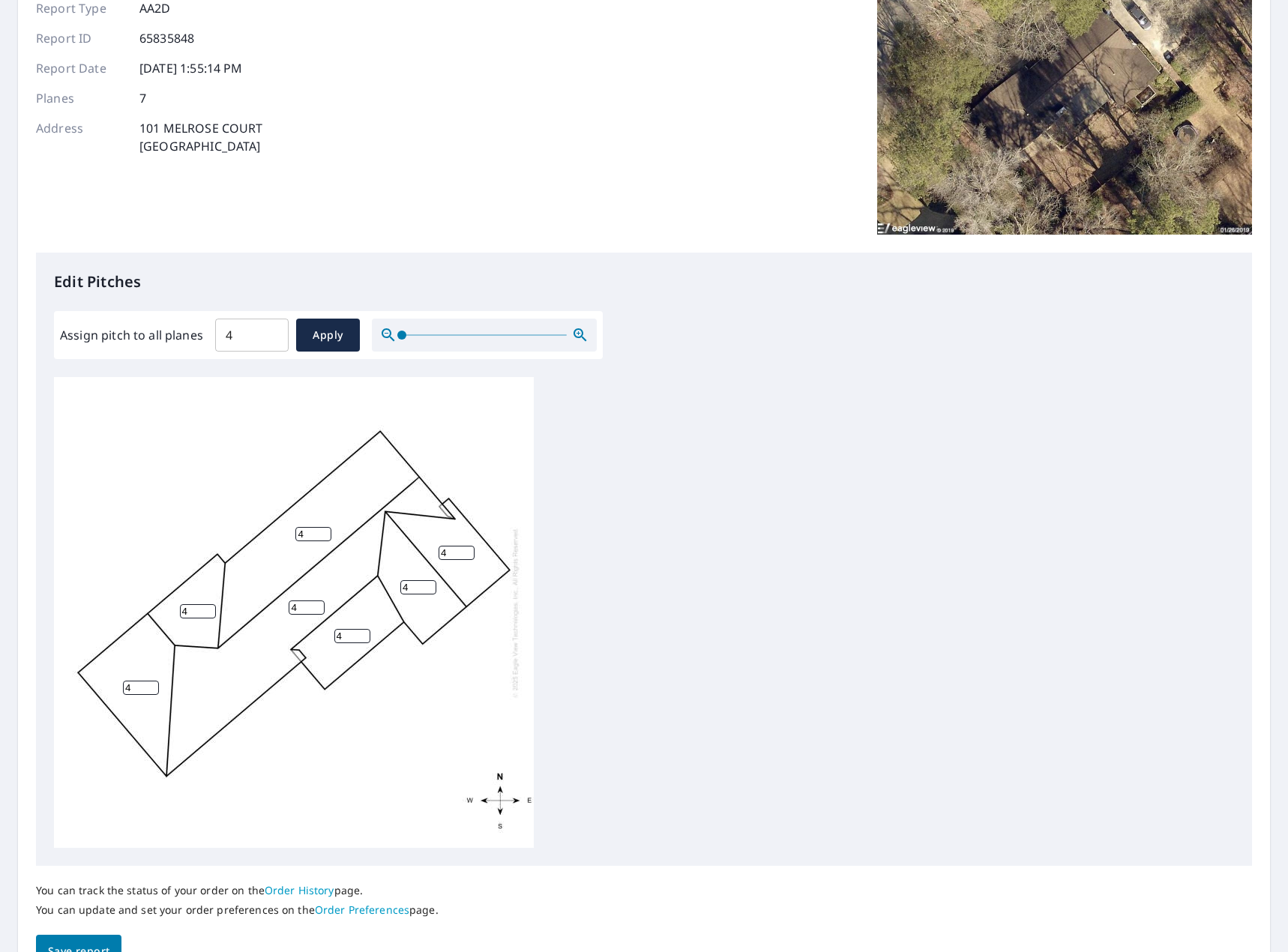
click at [340, 634] on input "4" at bounding box center [352, 635] width 36 height 14
type input "2"
click at [111, 941] on button "Save report" at bounding box center [79, 951] width 85 height 34
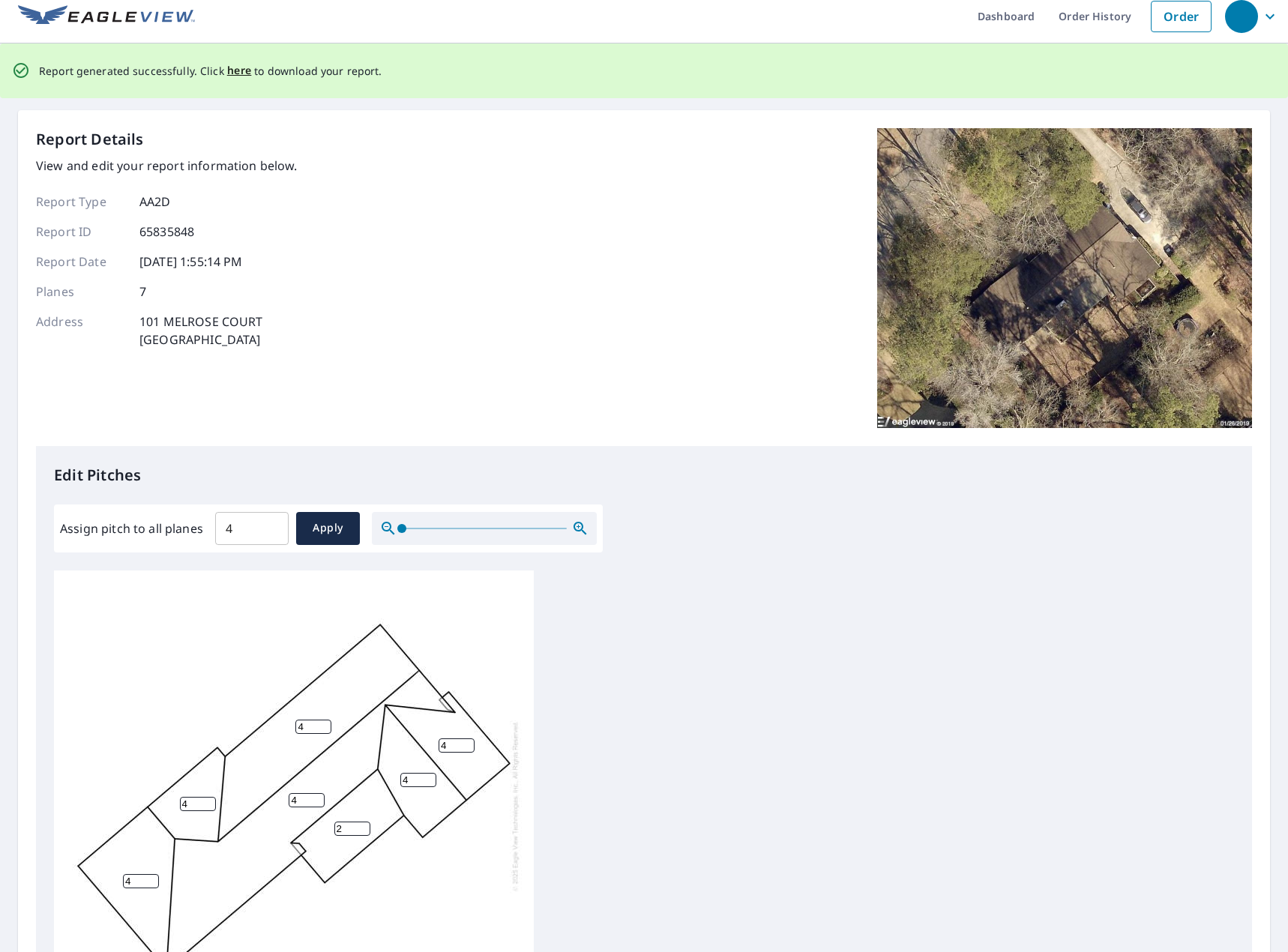
scroll to position [0, 0]
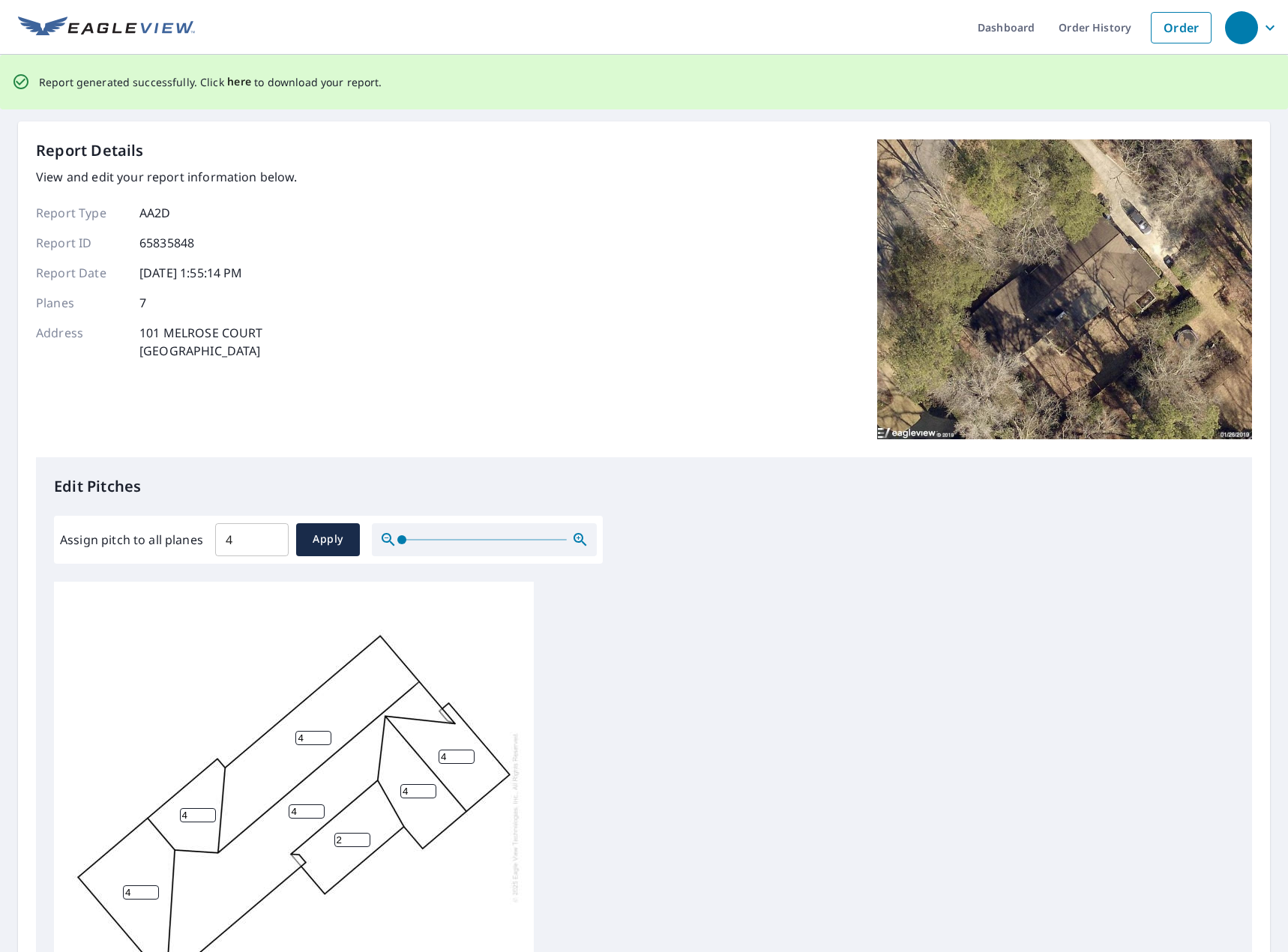
click at [236, 86] on span "here" at bounding box center [239, 82] width 25 height 19
